Goal: Task Accomplishment & Management: Use online tool/utility

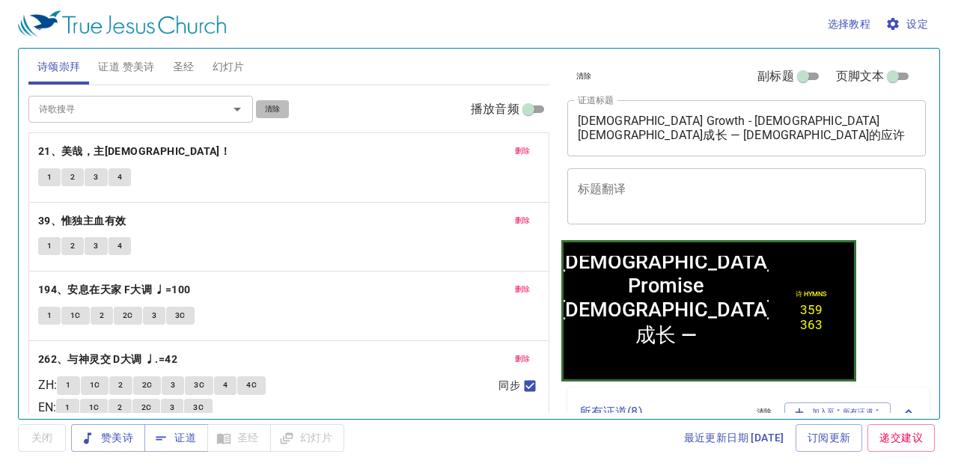
click at [271, 109] on span "清除" at bounding box center [273, 109] width 16 height 13
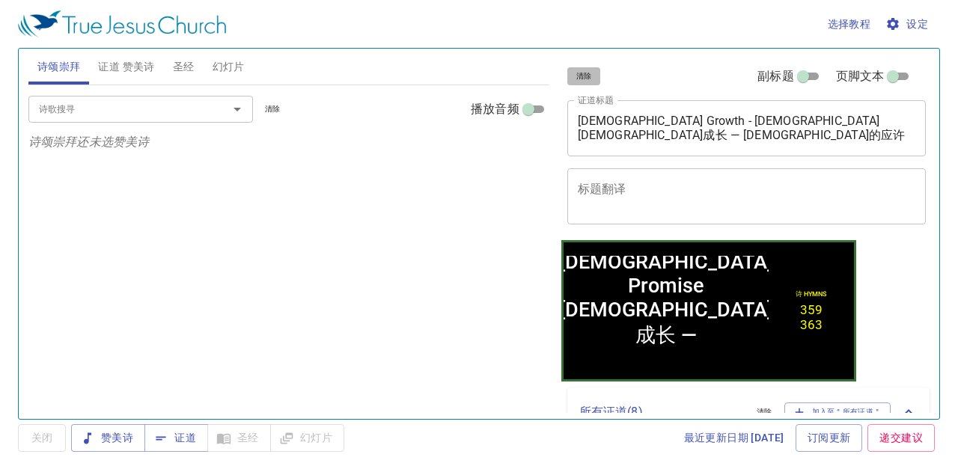
click at [575, 76] on button "清除" at bounding box center [584, 76] width 34 height 18
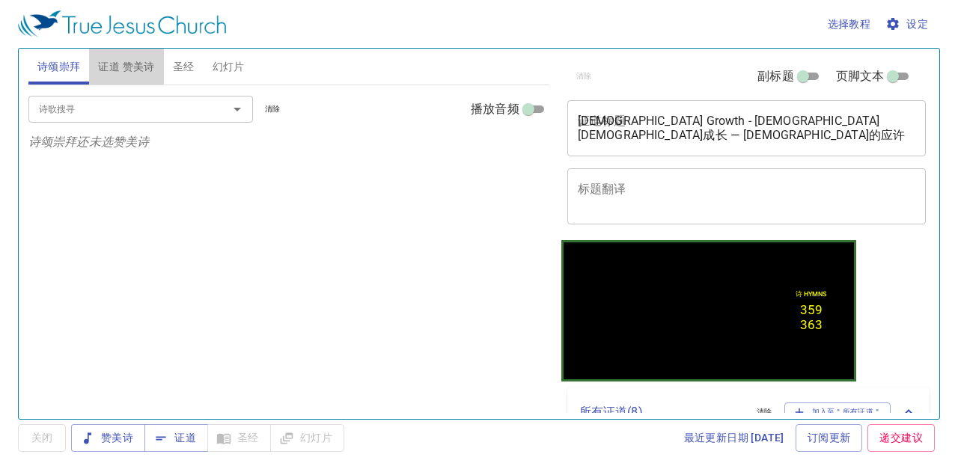
click at [152, 60] on span "证道 赞美诗" at bounding box center [126, 67] width 56 height 19
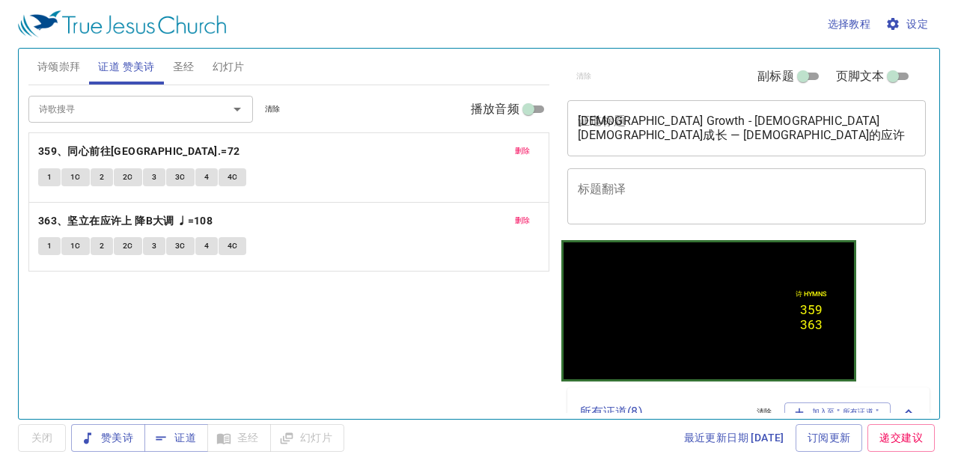
click at [272, 106] on span "清除" at bounding box center [273, 109] width 16 height 13
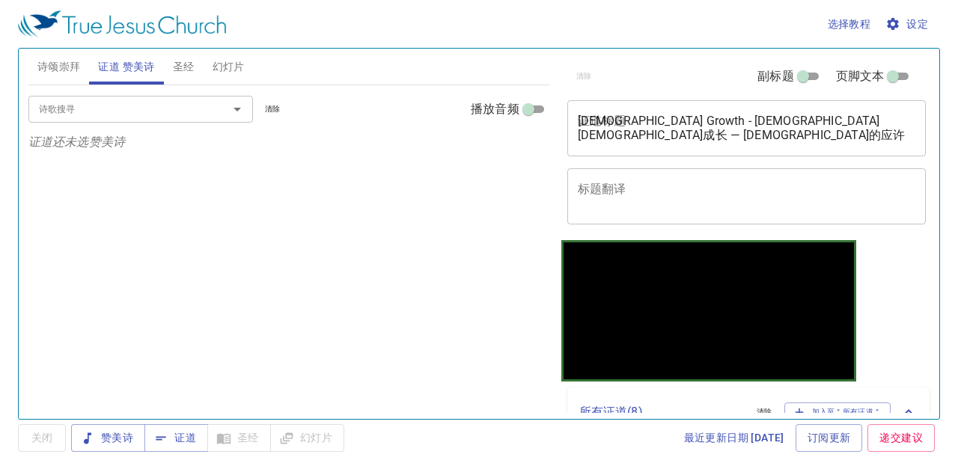
click at [232, 68] on span "幻灯片" at bounding box center [229, 67] width 32 height 19
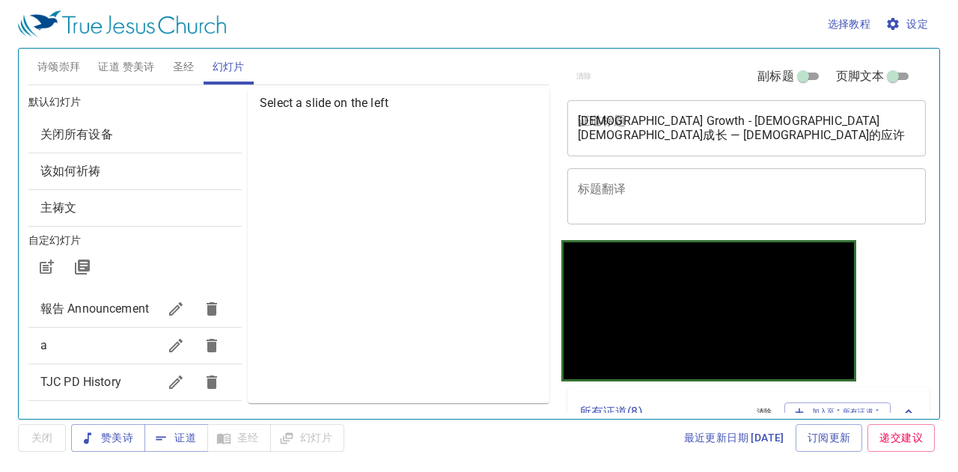
click at [217, 119] on div "关闭所有设备" at bounding box center [134, 135] width 213 height 36
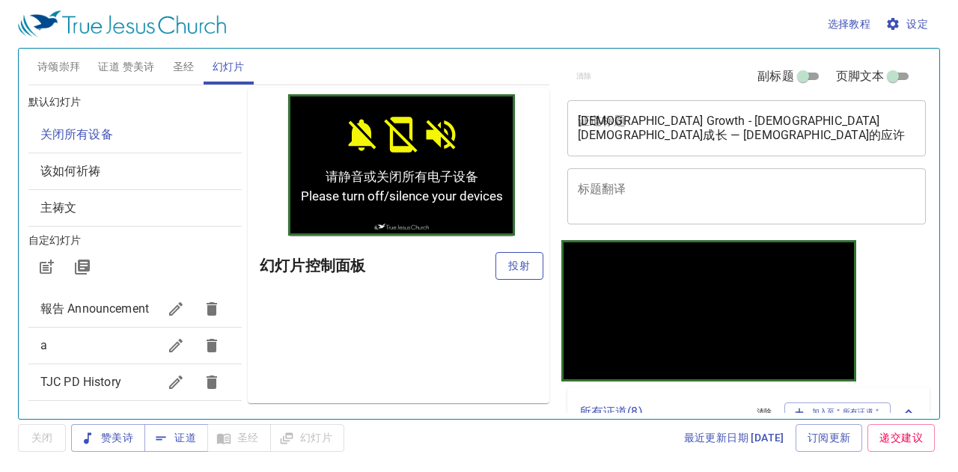
click at [512, 259] on span "投射" at bounding box center [519, 266] width 24 height 19
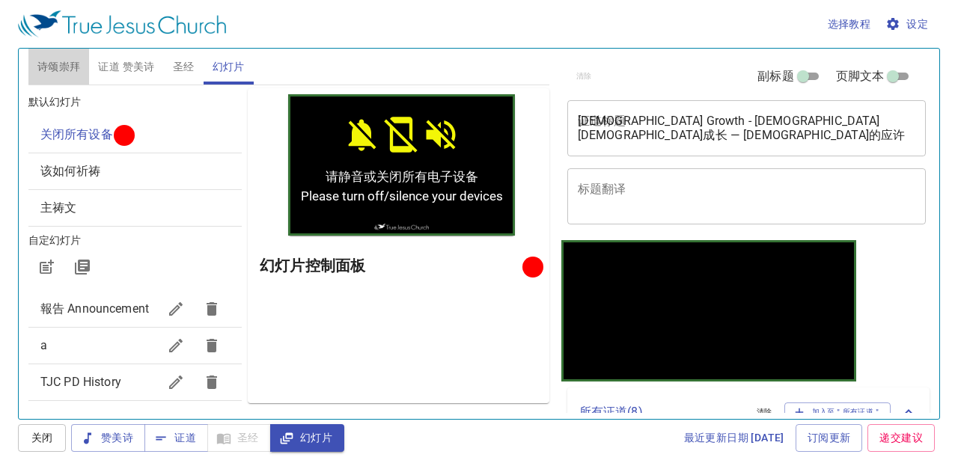
click at [60, 67] on span "诗颂崇拜" at bounding box center [58, 67] width 43 height 19
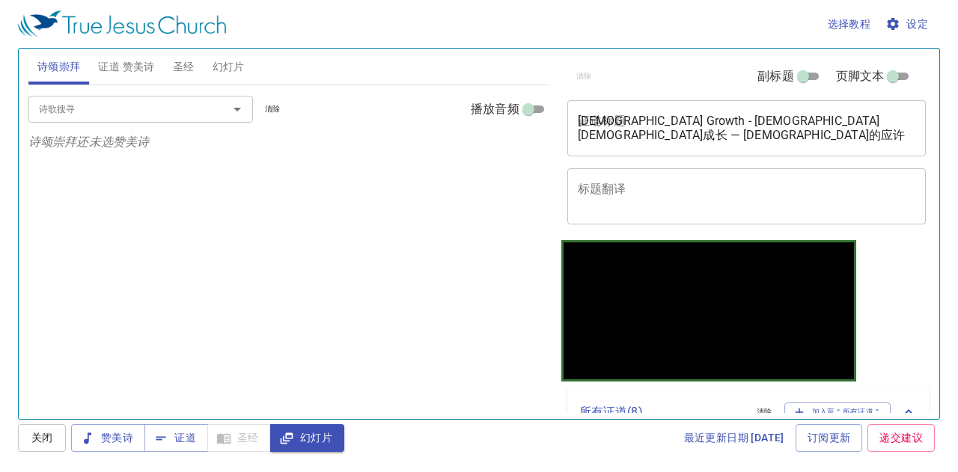
click at [57, 106] on input "诗歌搜寻" at bounding box center [118, 108] width 171 height 17
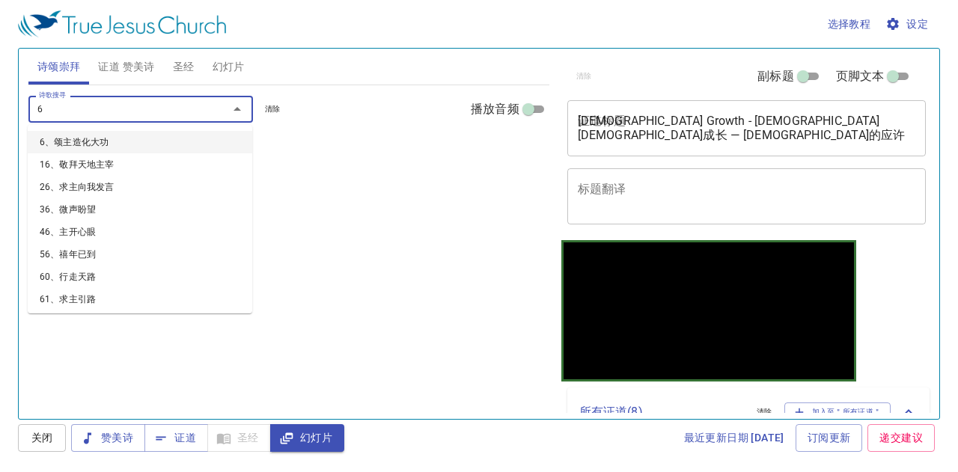
type input "64"
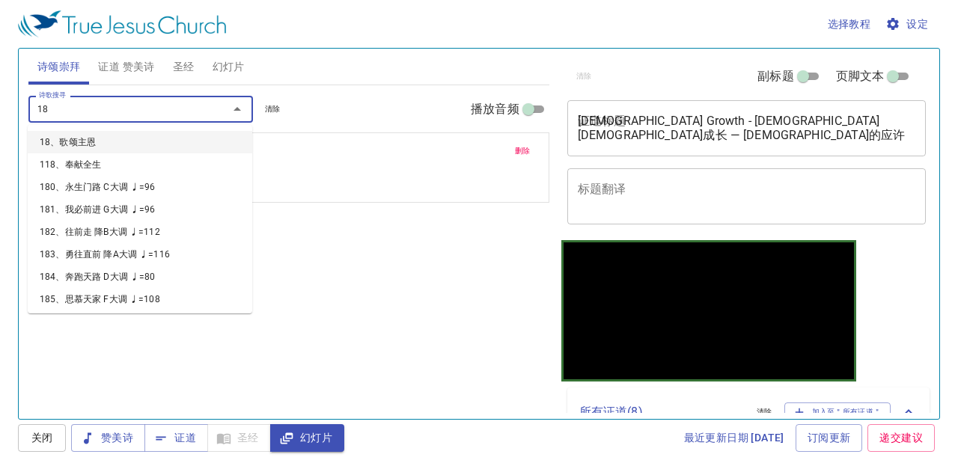
type input "182"
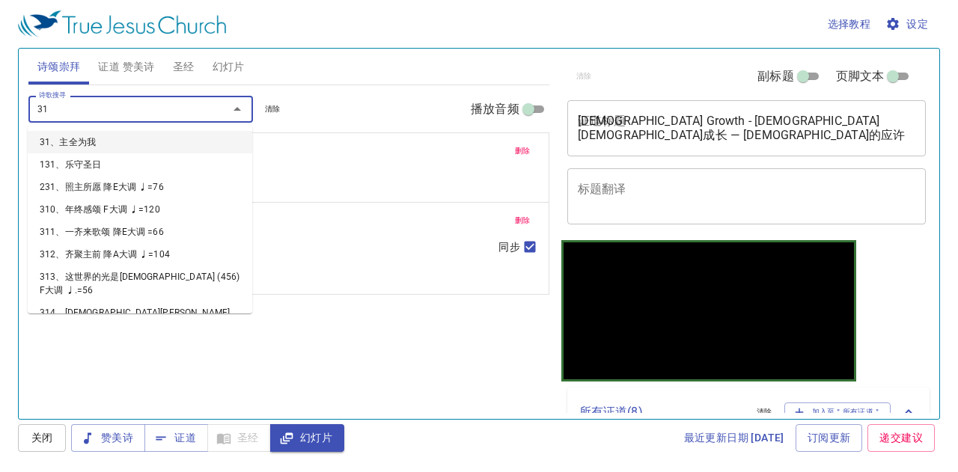
type input "313"
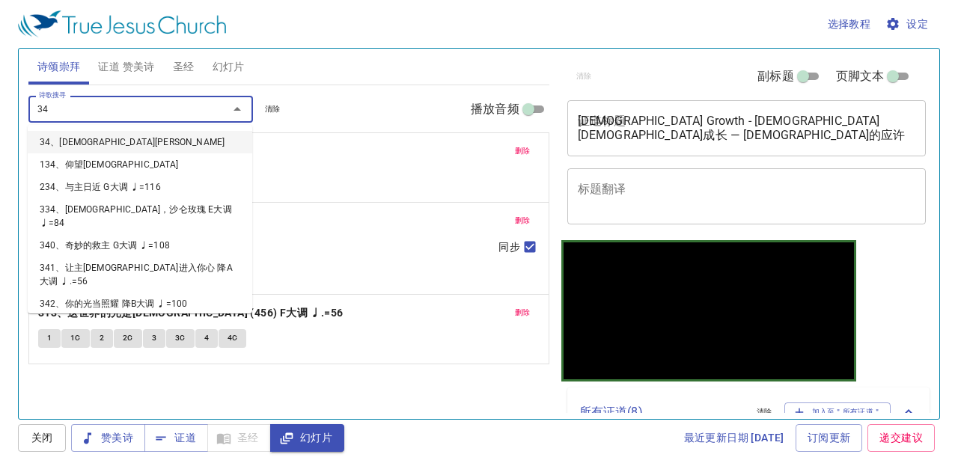
type input "349"
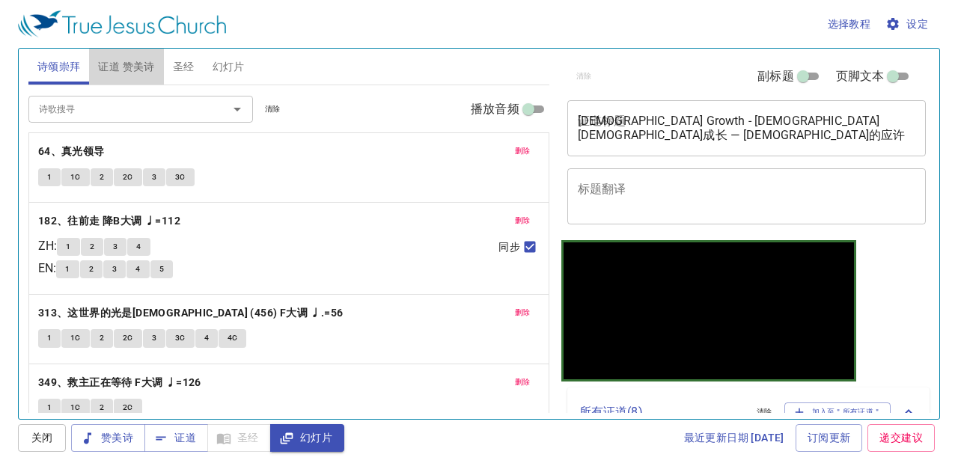
click at [130, 64] on span "证道 赞美诗" at bounding box center [126, 67] width 56 height 19
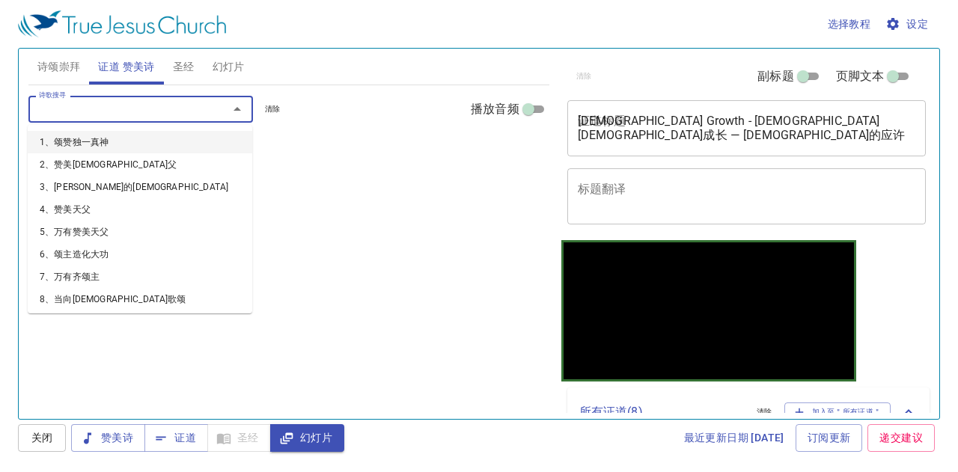
click at [121, 111] on input "诗歌搜寻" at bounding box center [118, 108] width 171 height 17
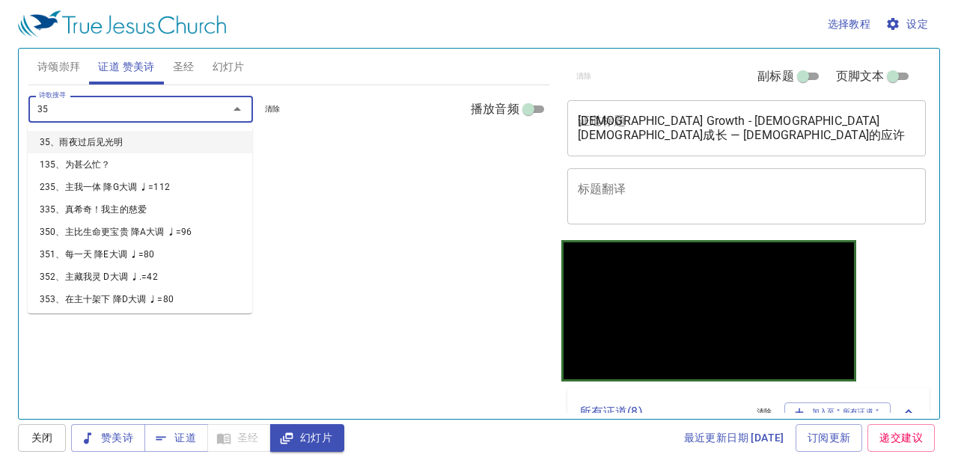
type input "356"
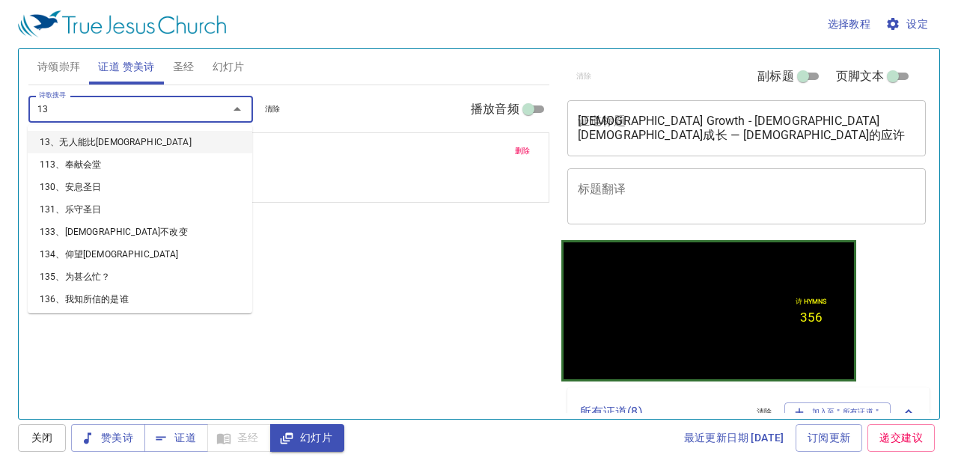
type input "135"
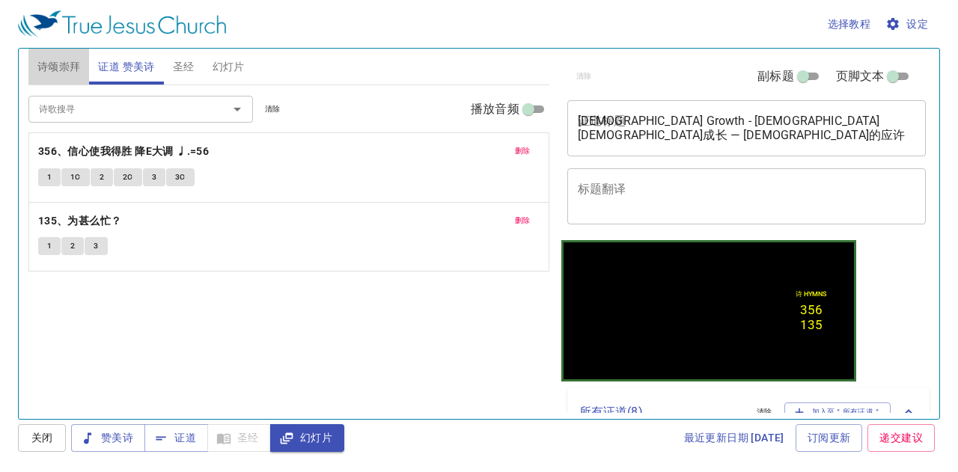
click at [49, 62] on span "诗颂崇拜" at bounding box center [58, 67] width 43 height 19
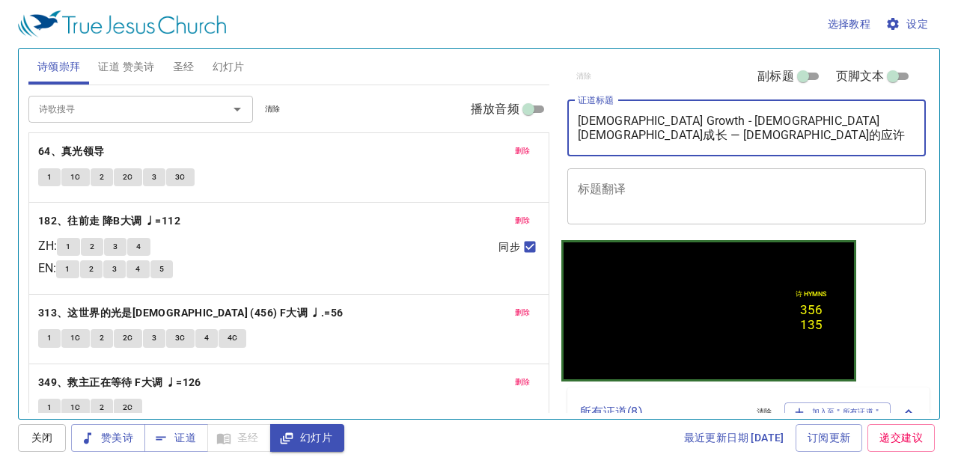
click at [670, 124] on textarea "Church Growth - God's Promise 教会成长 — 神的应许" at bounding box center [747, 128] width 338 height 28
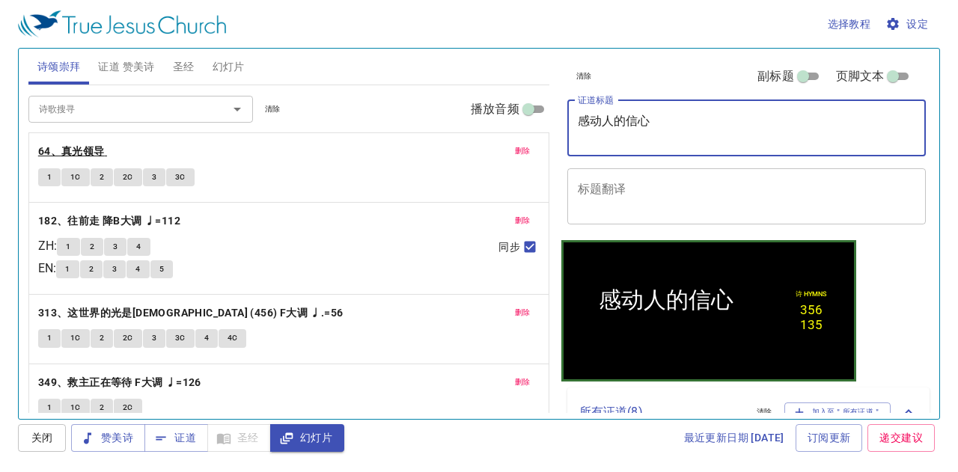
type textarea "感动人的信心"
click at [69, 151] on b "64、真光领导" at bounding box center [71, 151] width 67 height 19
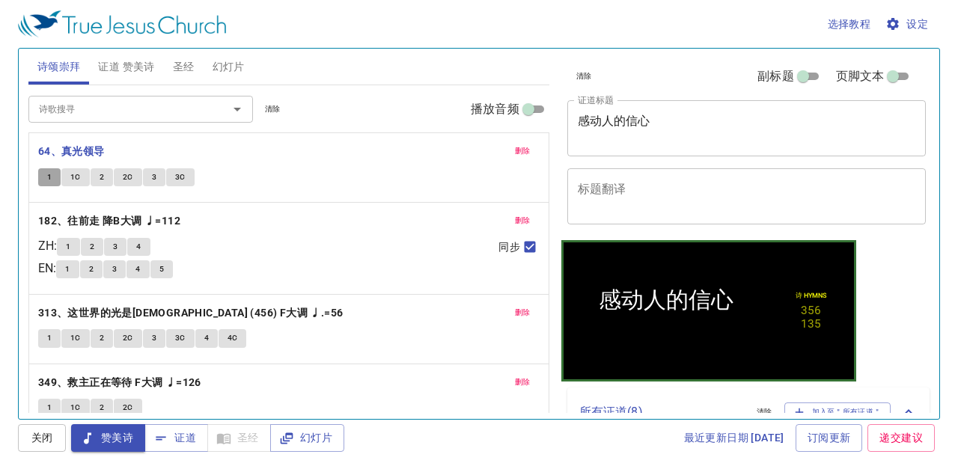
click at [49, 171] on span "1" at bounding box center [49, 177] width 4 height 13
click at [73, 171] on span "1C" at bounding box center [75, 177] width 10 height 13
click at [101, 172] on span "2" at bounding box center [102, 177] width 4 height 13
click at [130, 173] on span "2C" at bounding box center [128, 177] width 10 height 13
click at [157, 171] on button "3" at bounding box center [154, 177] width 22 height 18
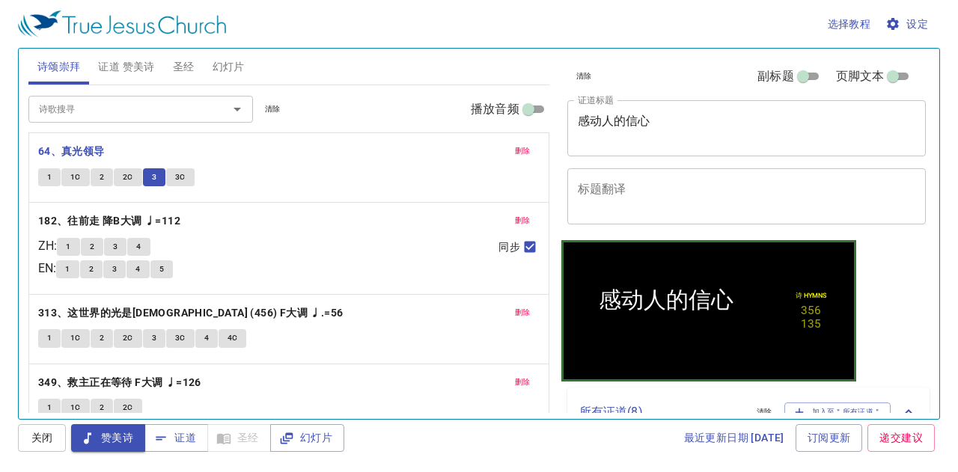
click at [180, 175] on span "3C" at bounding box center [180, 177] width 10 height 13
click at [43, 219] on b "182、往前走 降B大调 ♩=112" at bounding box center [109, 221] width 142 height 19
click at [70, 242] on button "1" at bounding box center [68, 247] width 22 height 18
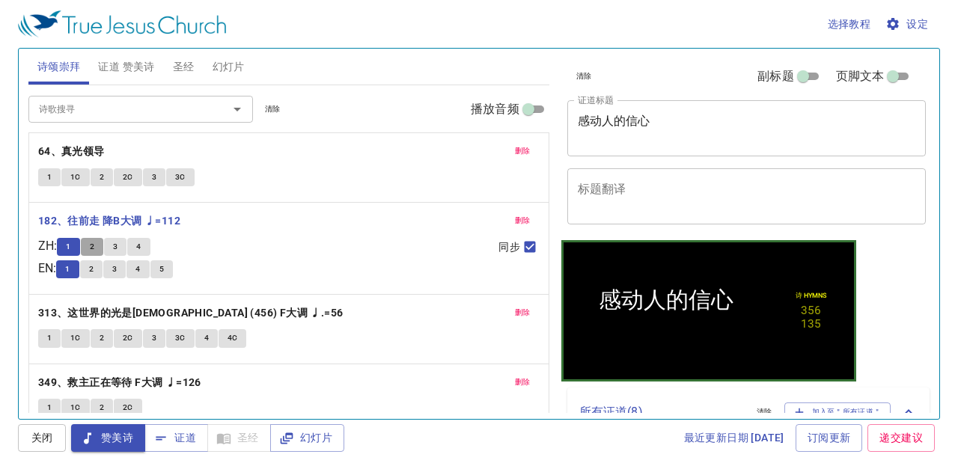
click at [93, 247] on button "2" at bounding box center [92, 247] width 22 height 18
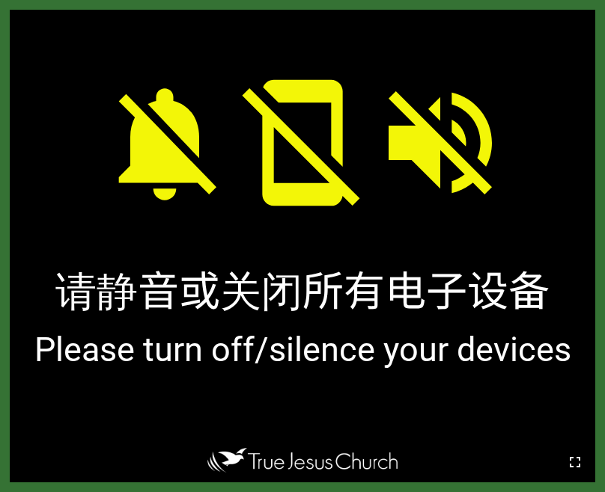
click at [572, 463] on icon "button" at bounding box center [575, 462] width 18 height 18
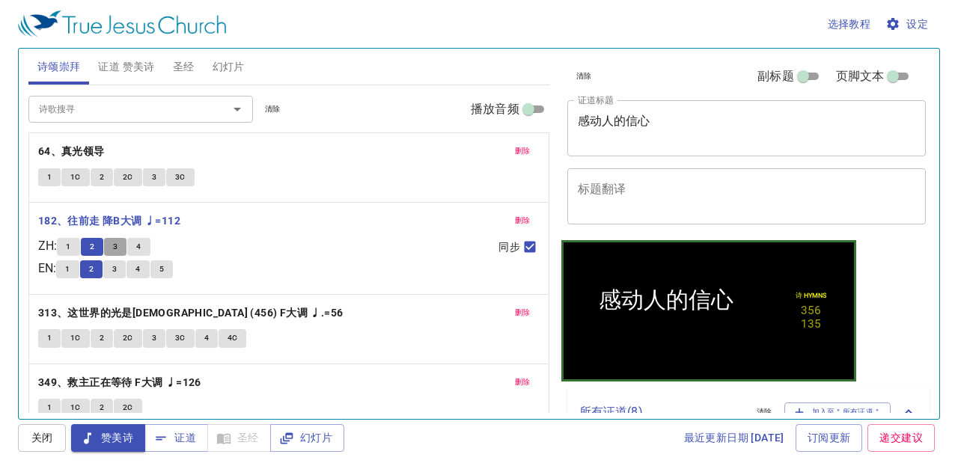
click at [117, 240] on span "3" at bounding box center [115, 246] width 4 height 13
click at [140, 245] on button "4" at bounding box center [138, 247] width 22 height 18
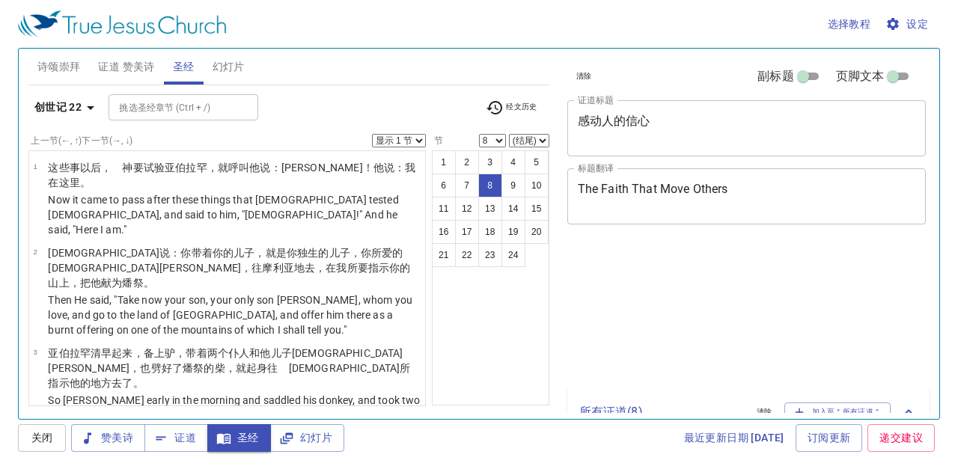
select select "8"
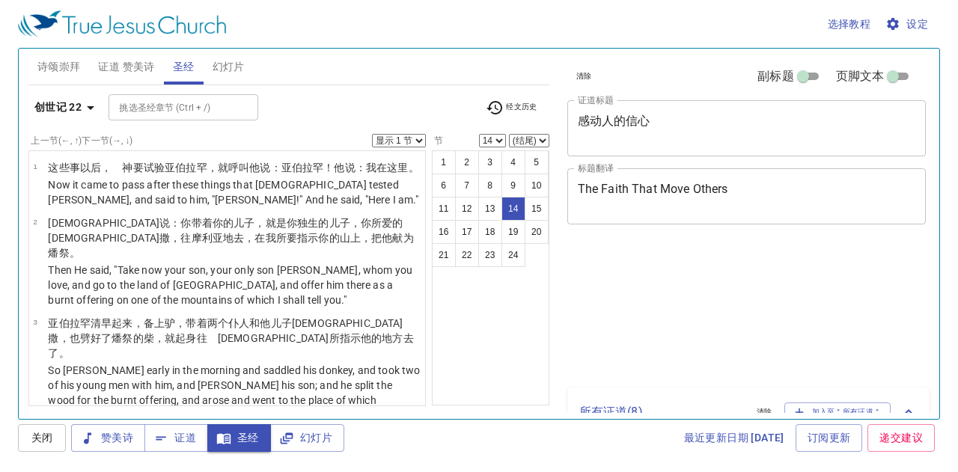
select select "14"
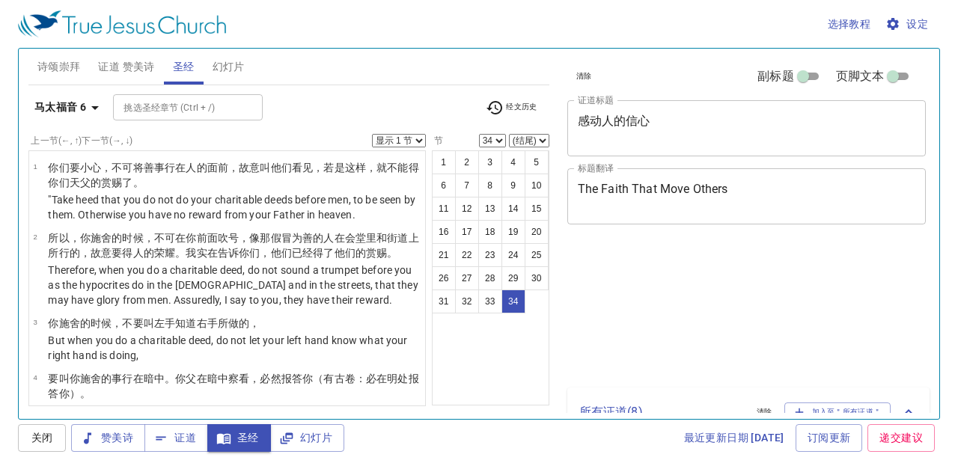
select select "34"
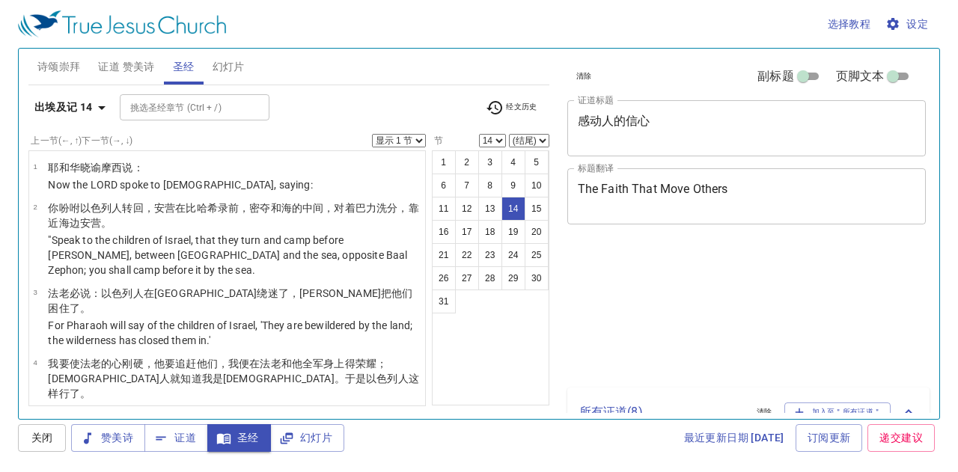
select select "14"
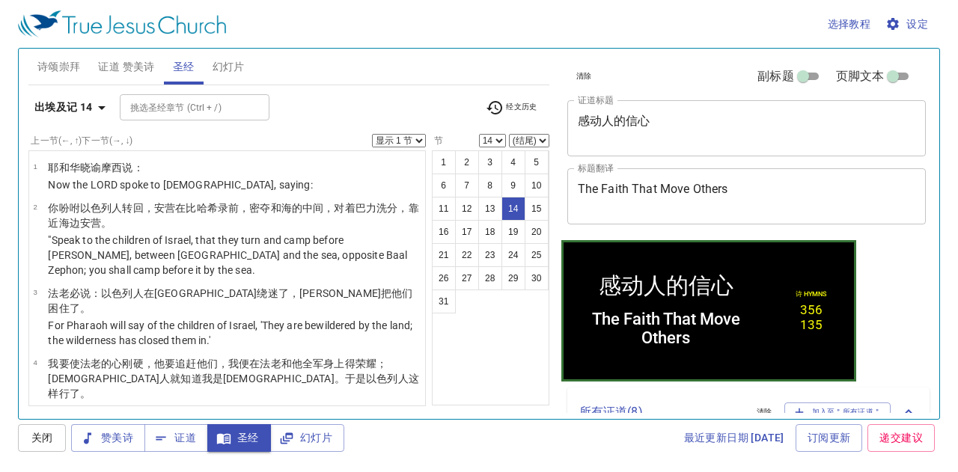
scroll to position [765, 0]
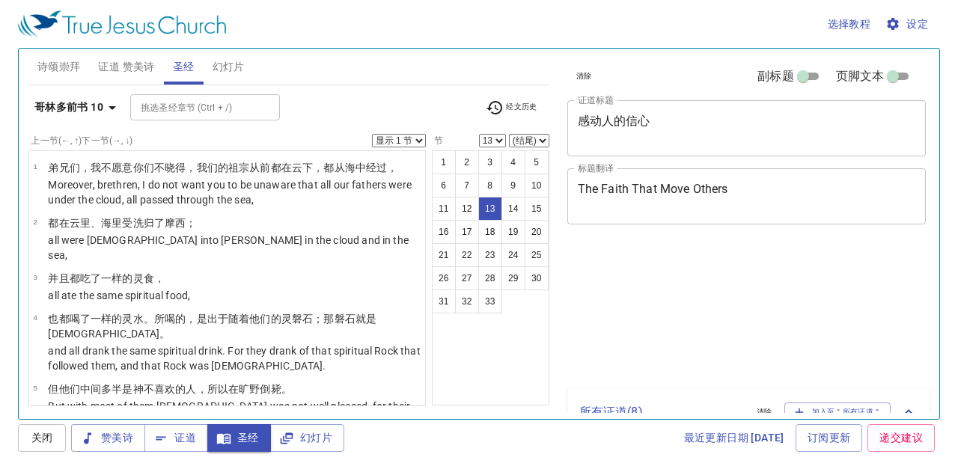
select select "13"
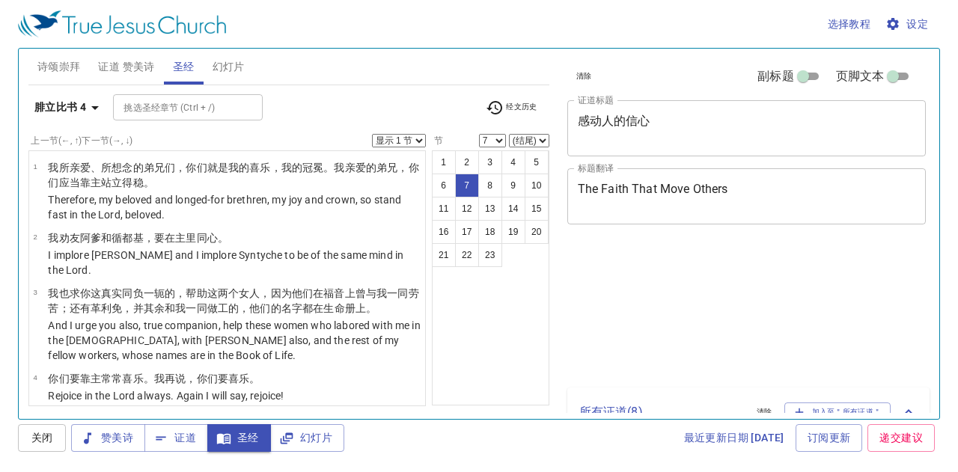
select select "7"
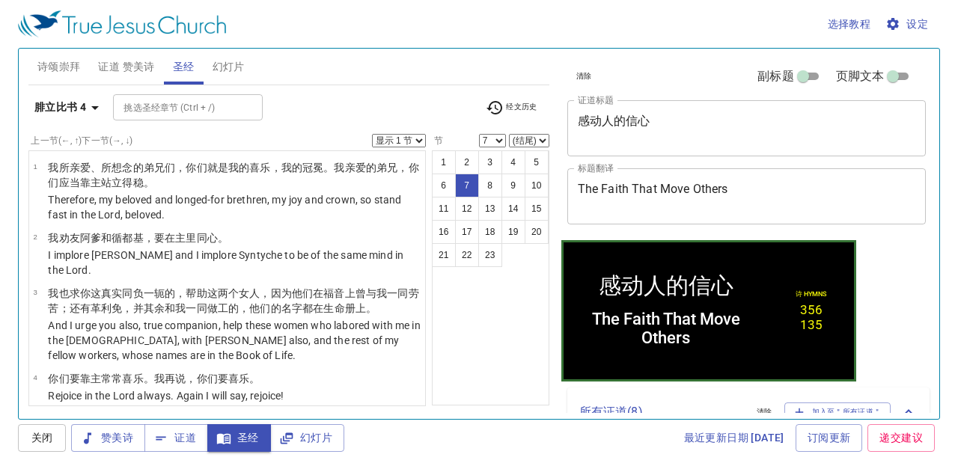
scroll to position [183, 0]
